Goal: Task Accomplishment & Management: Manage account settings

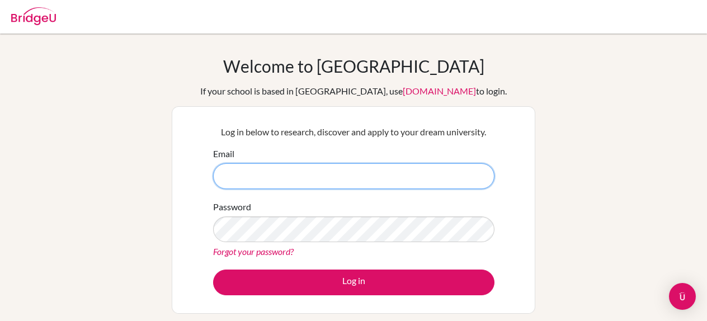
type input "sandeep.ghosh@sanctamaria.co.in"
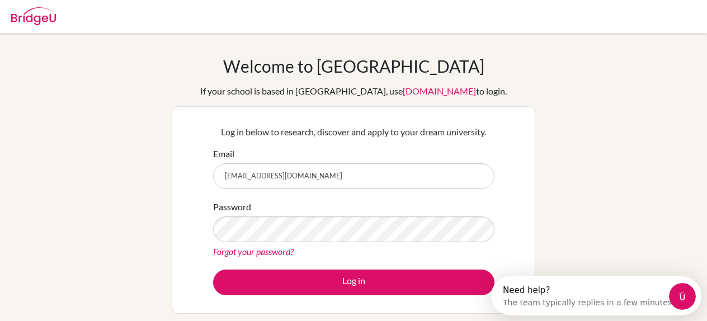
click at [580, 181] on div "Welcome to BridgeU If your school is based in China, use app.bridge-u.com.cn to…" at bounding box center [353, 239] width 707 height 366
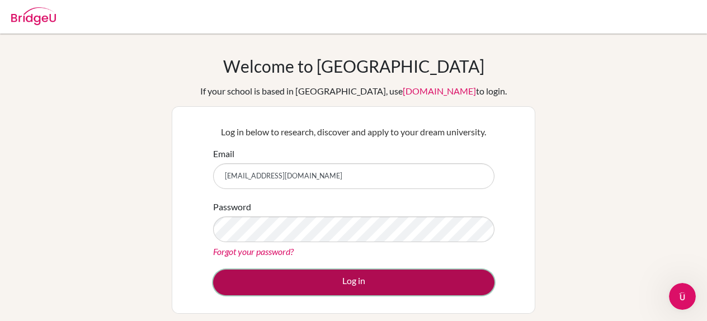
click at [349, 279] on button "Log in" at bounding box center [354, 283] width 282 height 26
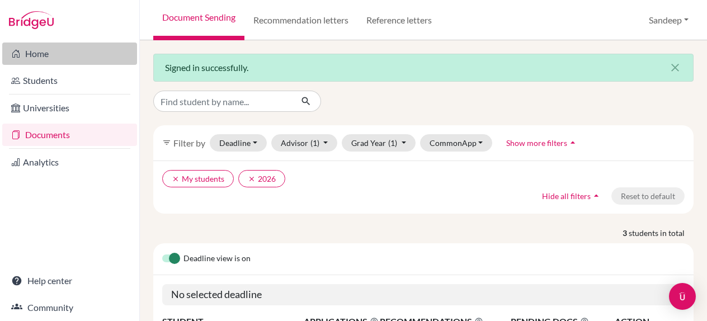
click at [56, 55] on link "Home" at bounding box center [69, 54] width 135 height 22
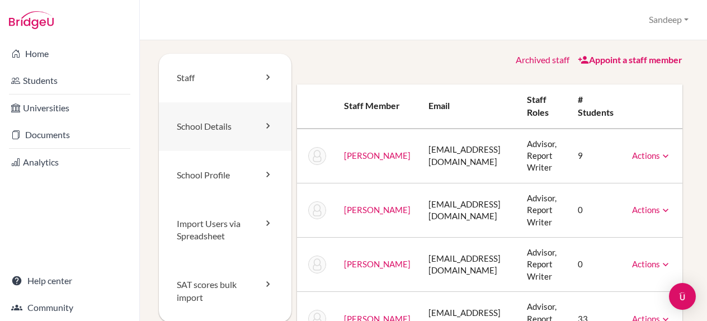
click at [263, 130] on icon at bounding box center [267, 125] width 11 height 11
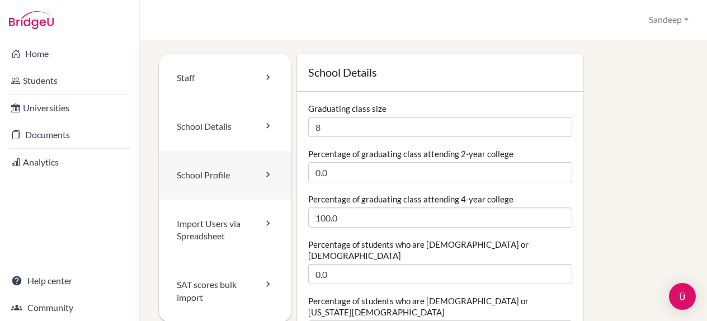
click at [205, 176] on link "School Profile" at bounding box center [225, 175] width 133 height 49
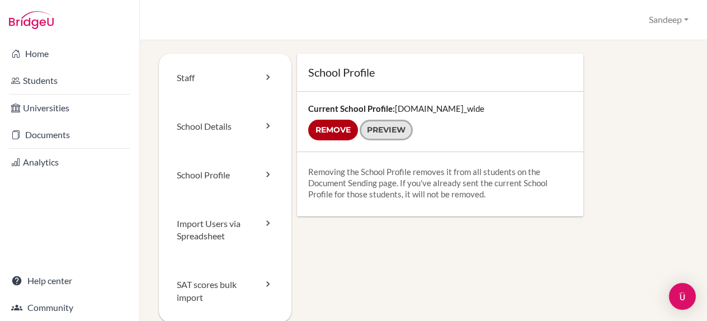
click at [386, 134] on link "Preview" at bounding box center [386, 130] width 53 height 21
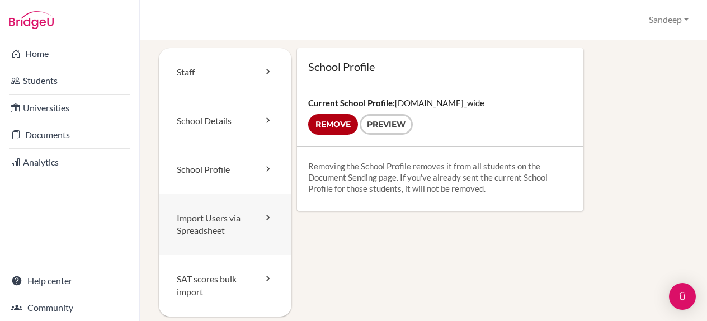
click at [254, 223] on link "Import Users via Spreadsheet" at bounding box center [225, 225] width 133 height 62
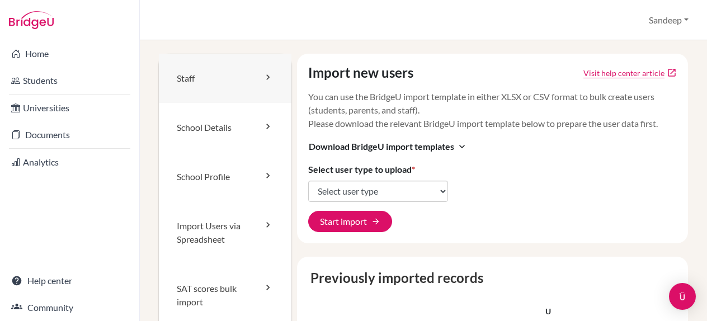
click at [266, 76] on icon at bounding box center [267, 77] width 11 height 11
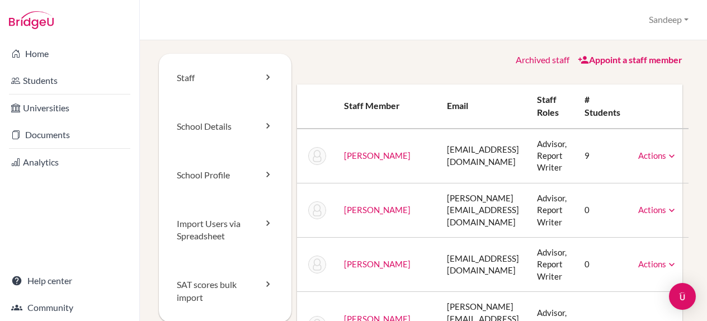
scroll to position [0, 15]
click at [678, 157] on icon at bounding box center [672, 156] width 11 height 11
click at [687, 129] on td "Actions Reset Password" at bounding box center [659, 156] width 59 height 55
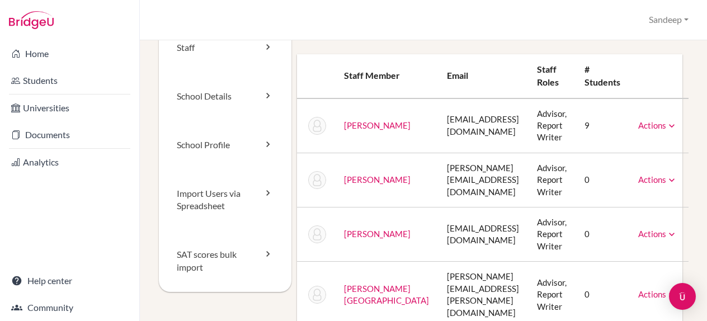
scroll to position [33, 15]
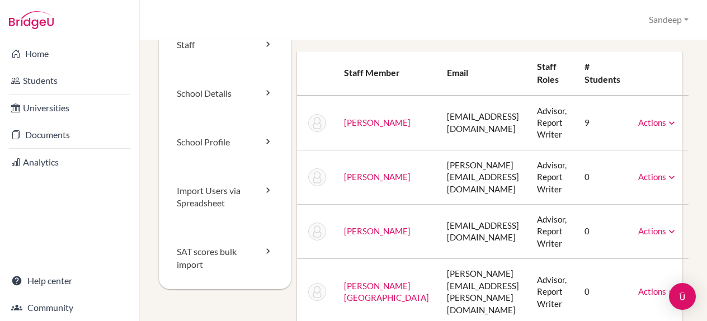
click at [678, 179] on icon at bounding box center [672, 177] width 11 height 11
click at [689, 156] on td "Actions Unarchive" at bounding box center [659, 177] width 59 height 54
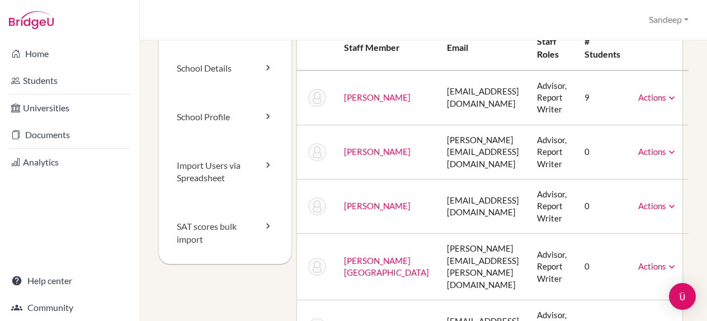
scroll to position [65, 15]
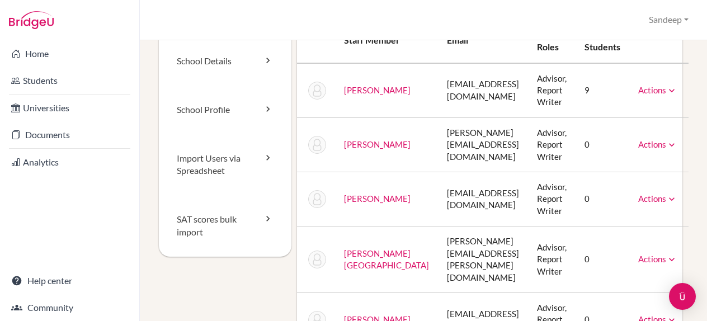
click at [678, 200] on icon at bounding box center [672, 199] width 11 height 11
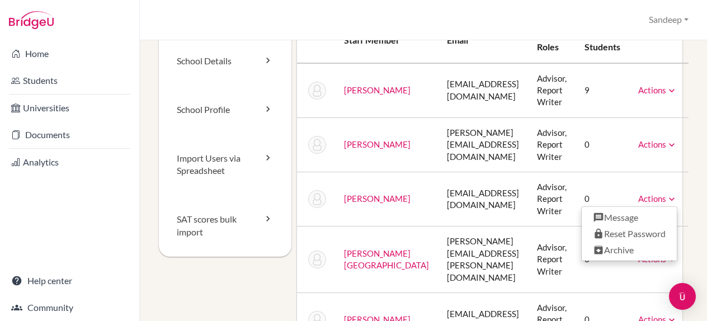
click at [678, 168] on td "Actions Unarchive" at bounding box center [659, 145] width 59 height 54
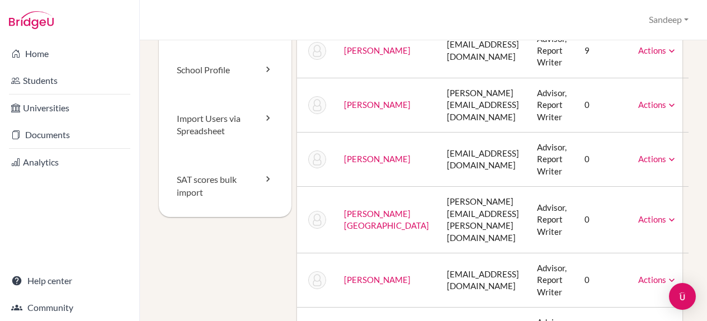
scroll to position [108, 15]
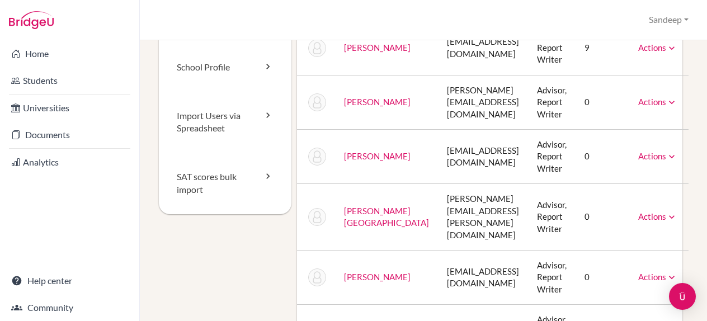
click at [678, 212] on icon at bounding box center [672, 217] width 11 height 11
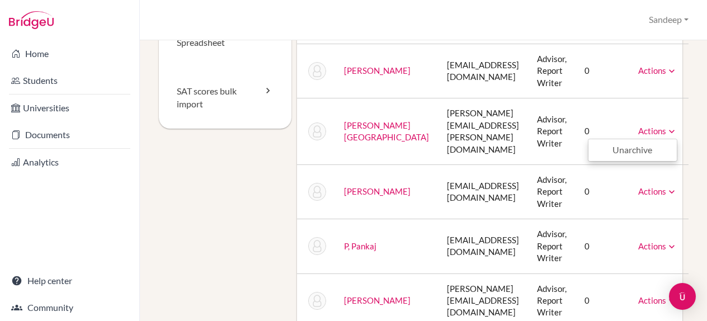
scroll to position [199, 15]
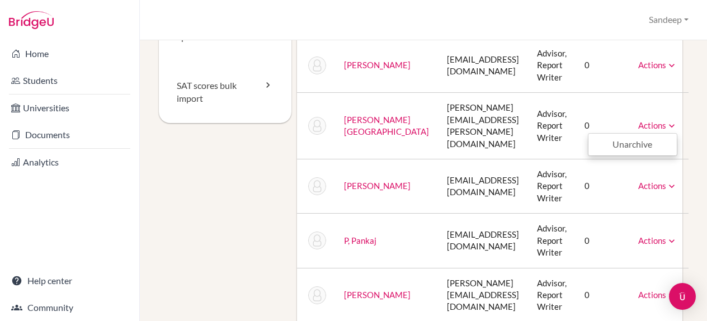
click at [678, 236] on icon at bounding box center [672, 241] width 11 height 11
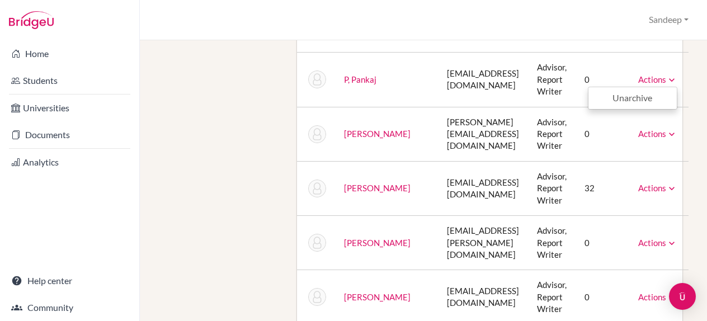
scroll to position [366, 15]
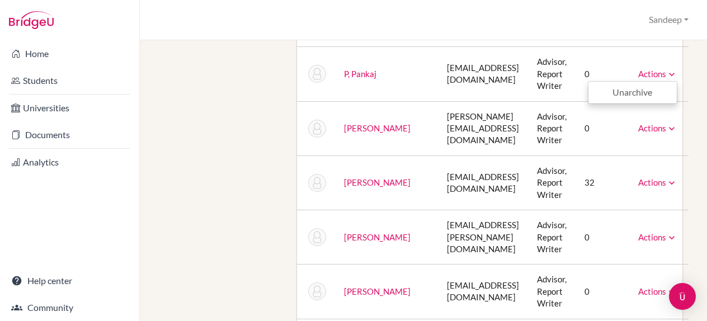
click at [678, 232] on icon at bounding box center [672, 237] width 11 height 11
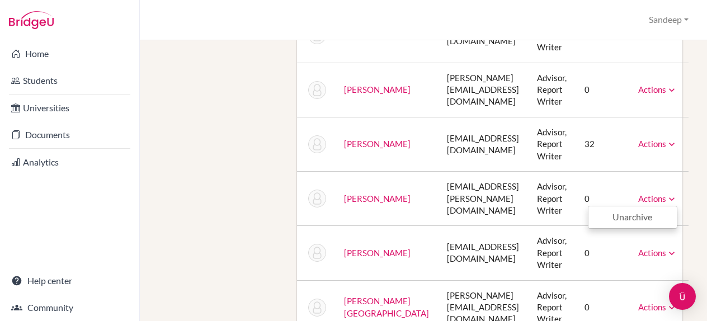
scroll to position [408, 15]
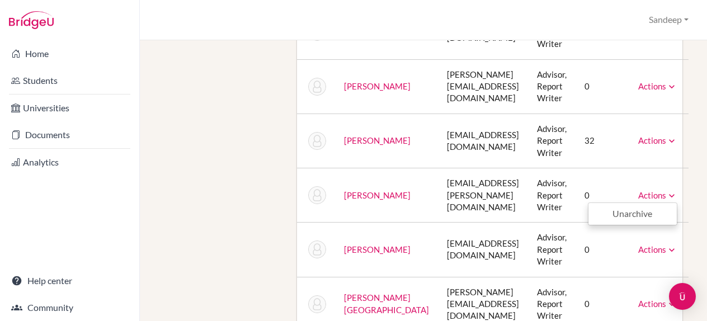
click at [678, 245] on icon at bounding box center [672, 250] width 11 height 11
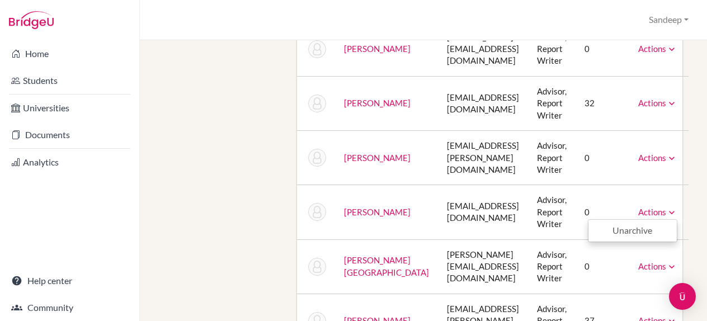
scroll to position [451, 15]
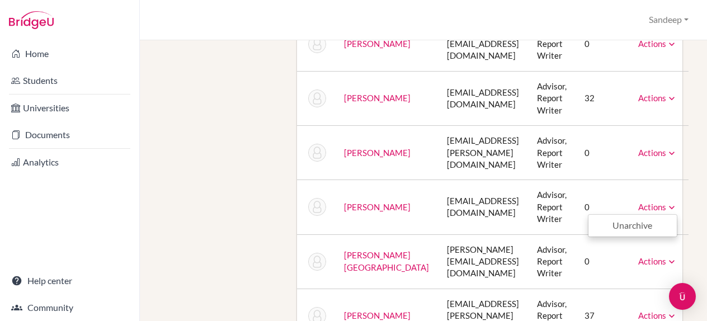
click at [678, 256] on icon at bounding box center [672, 261] width 11 height 11
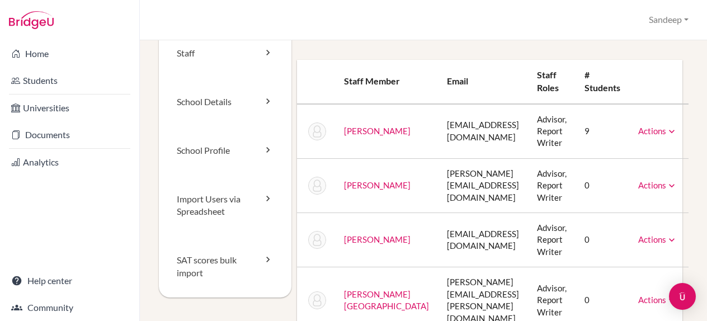
scroll to position [0, 15]
